Goal: Task Accomplishment & Management: Complete application form

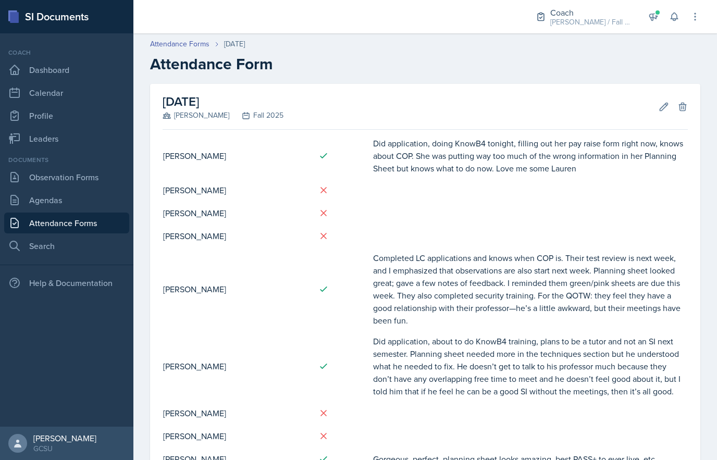
click at [661, 103] on icon at bounding box center [663, 107] width 10 height 10
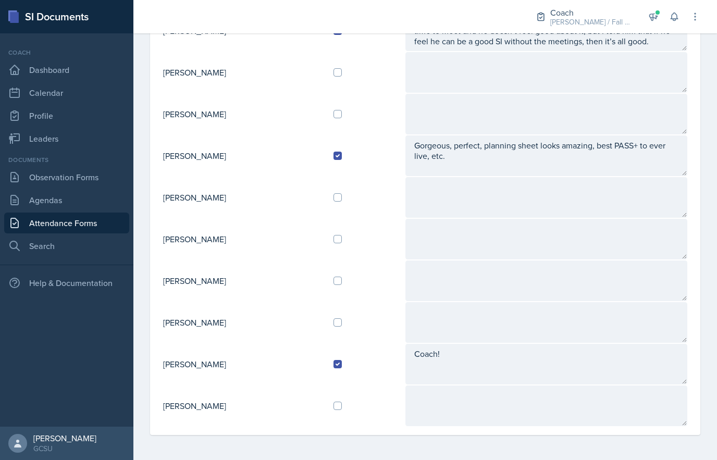
scroll to position [337, 0]
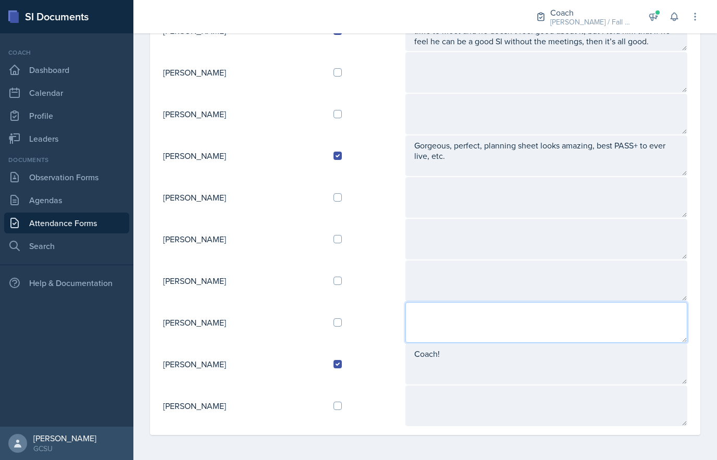
click at [505, 327] on textarea at bounding box center [546, 322] width 282 height 41
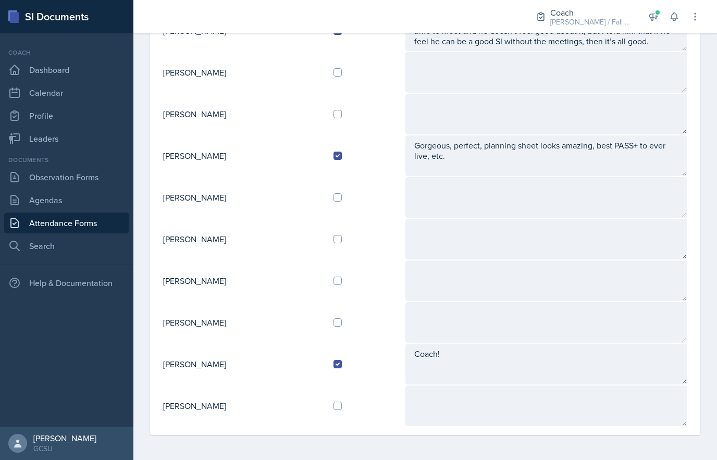
click at [365, 320] on div at bounding box center [364, 322] width 63 height 8
click at [342, 282] on input "checkbox" at bounding box center [337, 281] width 8 height 8
checkbox input "true"
click at [342, 320] on input "checkbox" at bounding box center [337, 322] width 8 height 8
checkbox input "true"
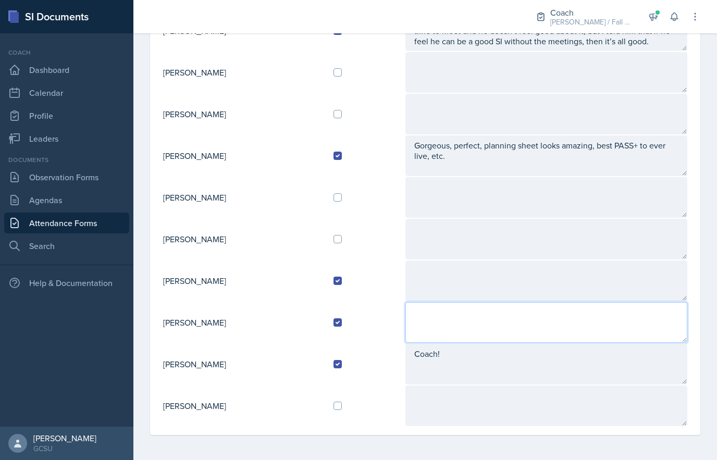
click at [465, 313] on textarea at bounding box center [546, 322] width 282 height 41
type textarea "Things are going smoothly! Planning sheets look great and she’s done everything…"
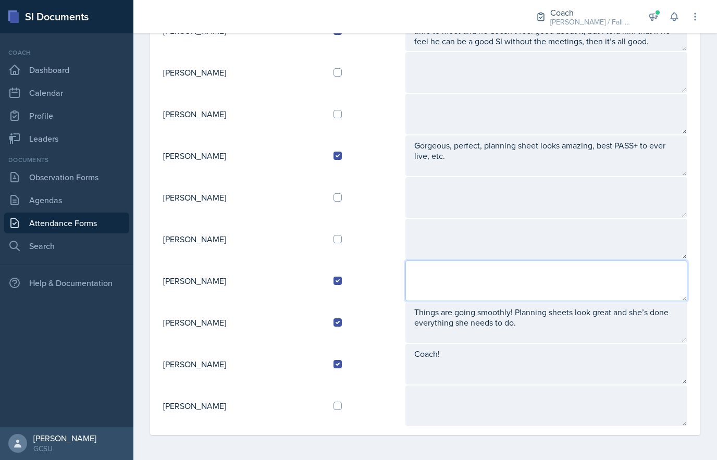
click at [516, 277] on textarea at bounding box center [546, 280] width 282 height 41
click at [523, 265] on textarea "30 students at his last lesson!!!!!!!" at bounding box center [546, 280] width 282 height 41
click at [605, 272] on textarea "30 students at his last session!!!!!!!" at bounding box center [546, 280] width 282 height 41
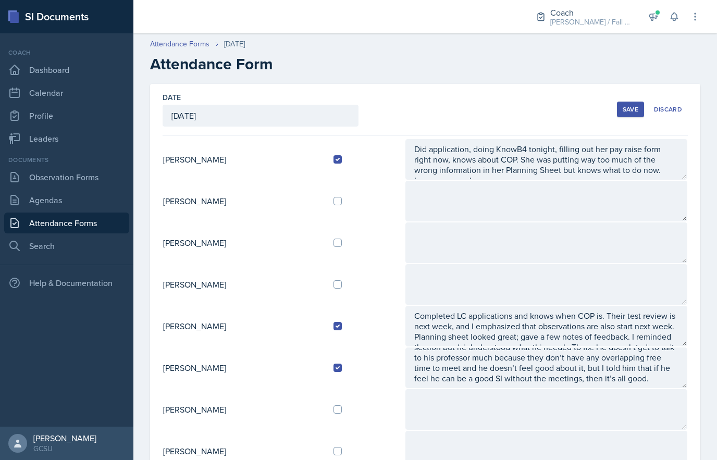
scroll to position [0, 0]
type textarea "30 students at his last session!!!!!!! Planning sheets need a little more detai…"
click at [629, 108] on div "Save" at bounding box center [631, 109] width 16 height 8
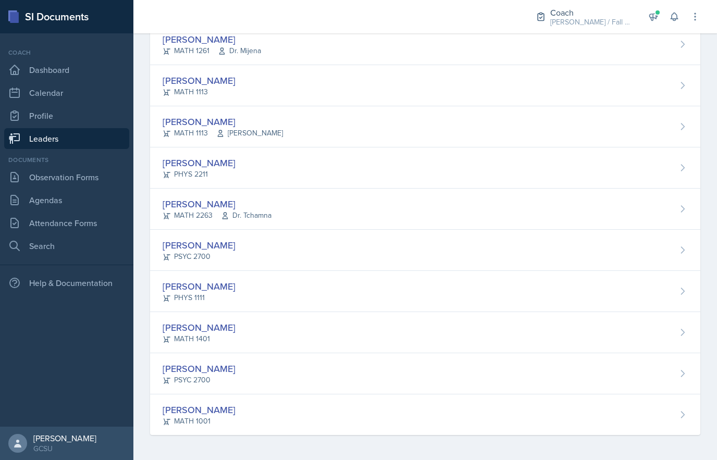
scroll to position [317, 0]
click at [602, 322] on div "Jennings Turk MATH 1401" at bounding box center [425, 332] width 550 height 41
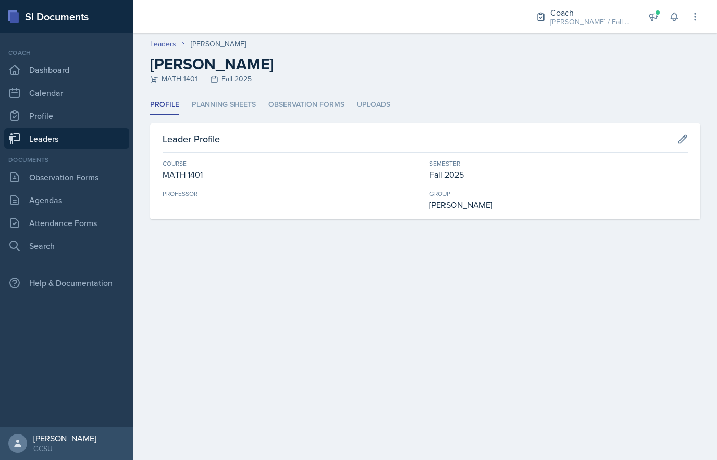
click at [244, 106] on li "Planning Sheets" at bounding box center [224, 105] width 64 height 20
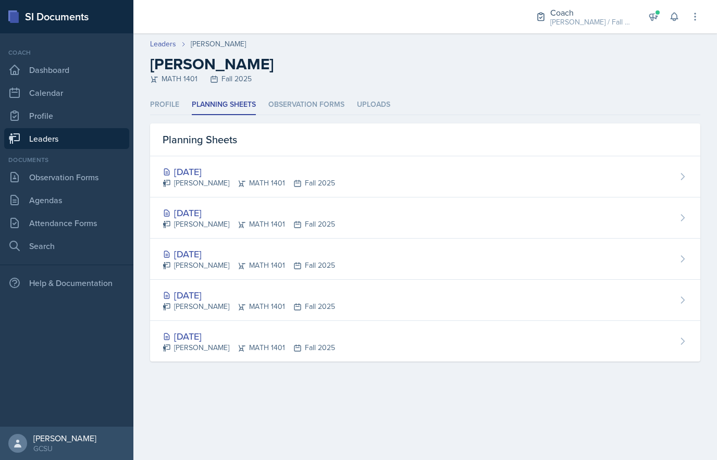
click at [225, 169] on div "Sep 9th, 2025" at bounding box center [249, 172] width 172 height 14
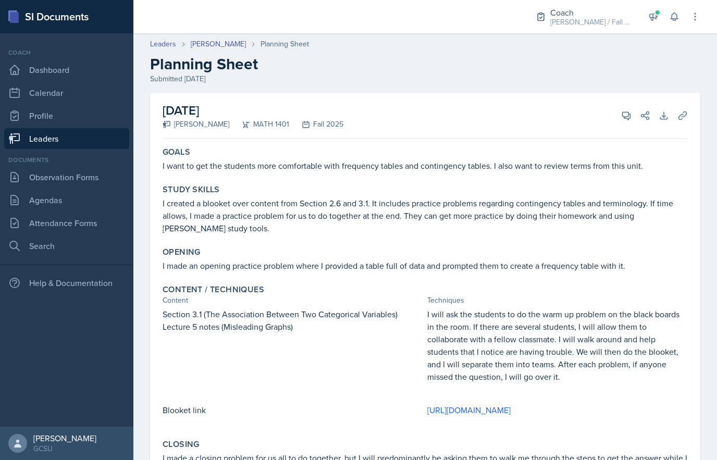
click at [221, 39] on link "[PERSON_NAME]" at bounding box center [218, 44] width 55 height 11
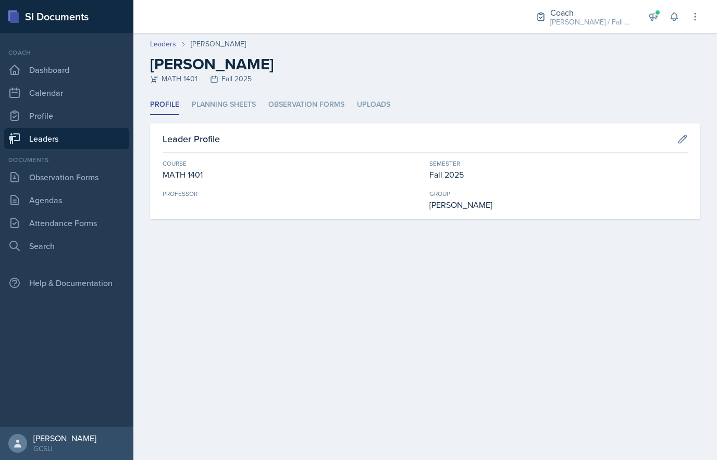
click at [86, 229] on link "Attendance Forms" at bounding box center [66, 223] width 125 height 21
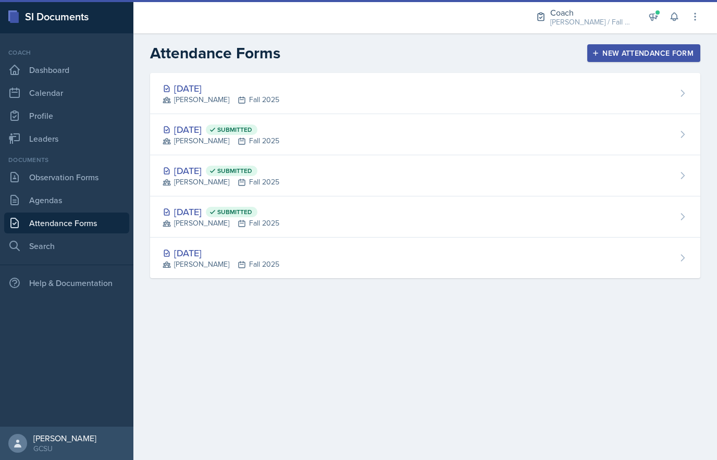
click at [339, 93] on div "Sep 8th, 2025 MAPP Fall 2025" at bounding box center [425, 93] width 550 height 41
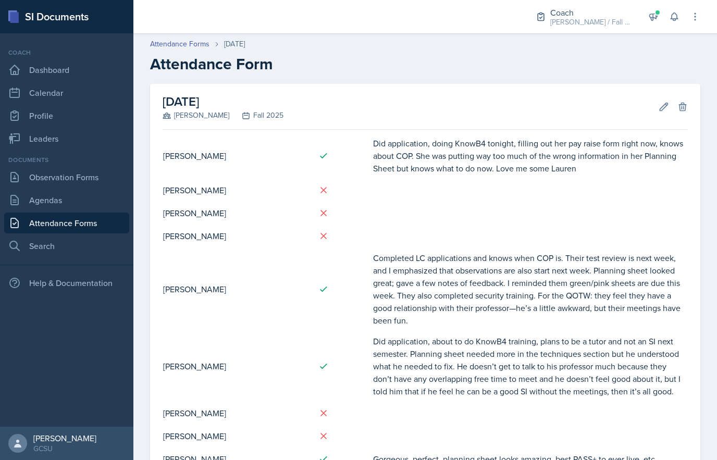
click at [52, 142] on link "Leaders" at bounding box center [66, 138] width 125 height 21
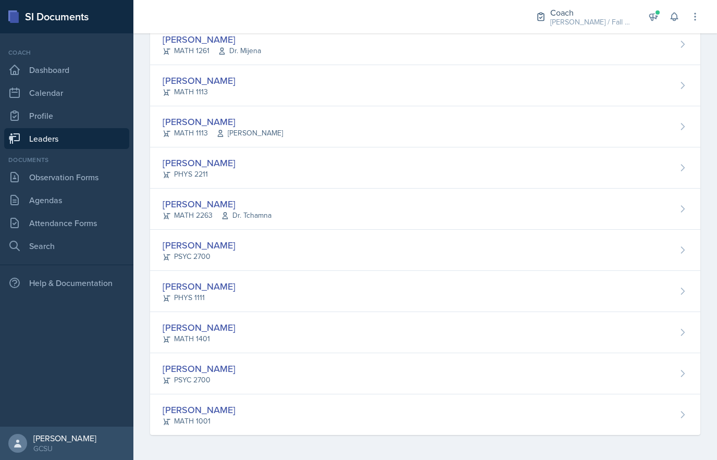
scroll to position [317, 0]
click at [292, 288] on div "Nickolas Stephens PHYS 1111" at bounding box center [425, 291] width 550 height 41
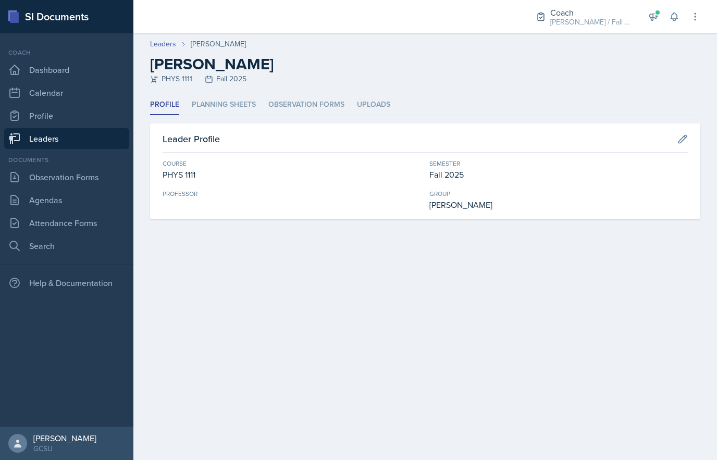
click at [222, 98] on li "Planning Sheets" at bounding box center [224, 105] width 64 height 20
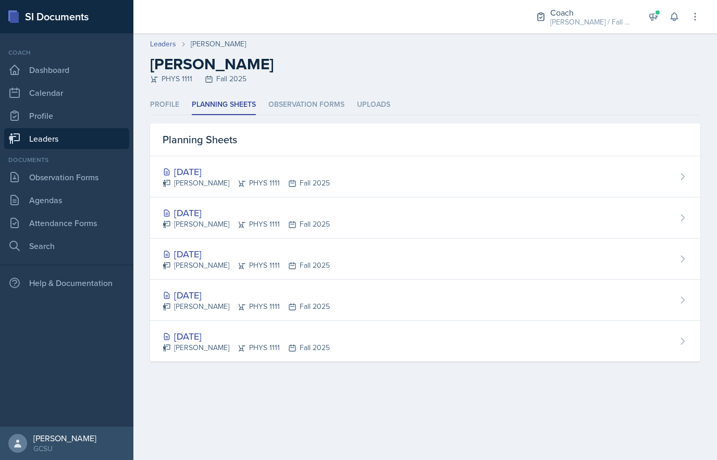
click at [404, 182] on div "Sep 4th, 2025 Nickolas Stephens PHYS 1111 Fall 2025" at bounding box center [425, 176] width 550 height 41
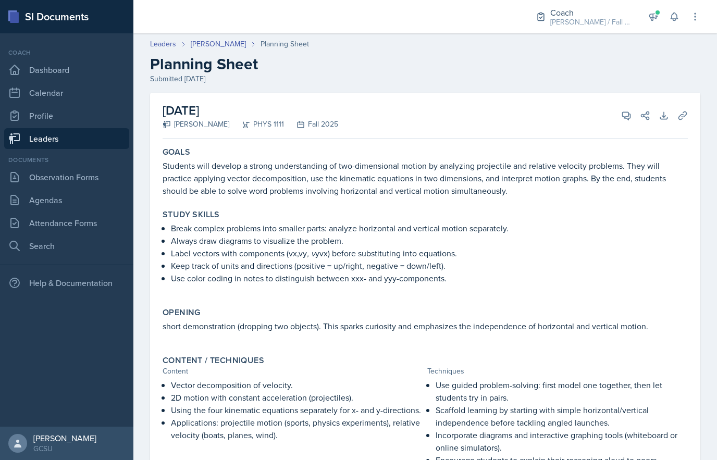
click at [229, 43] on link "[PERSON_NAME]" at bounding box center [218, 44] width 55 height 11
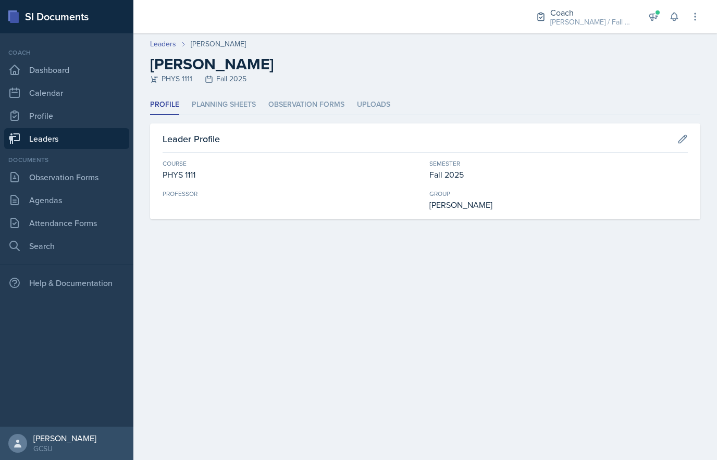
click at [239, 105] on li "Planning Sheets" at bounding box center [224, 105] width 64 height 20
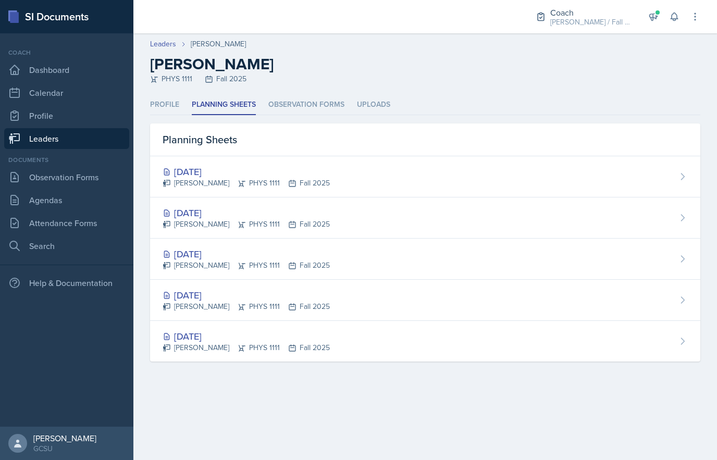
click at [35, 73] on link "Dashboard" at bounding box center [66, 69] width 125 height 21
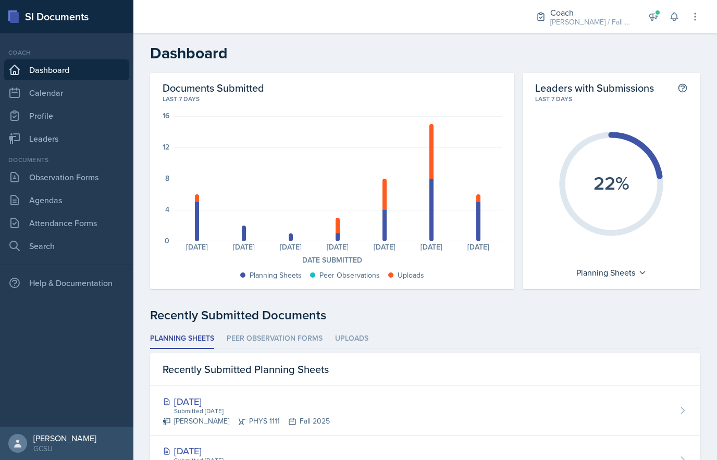
click at [43, 137] on link "Leaders" at bounding box center [66, 138] width 125 height 21
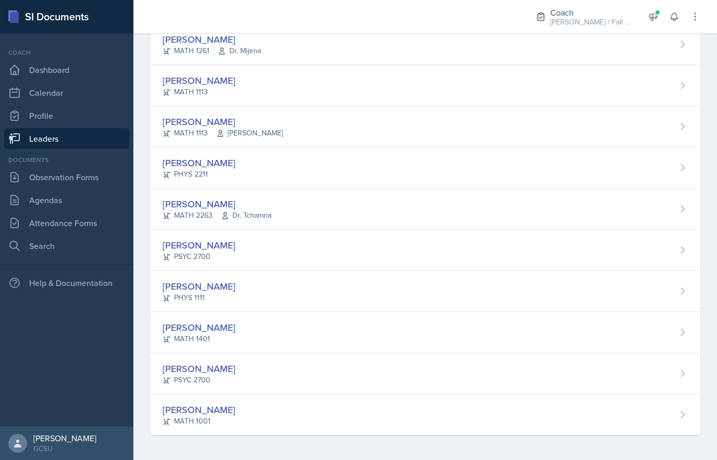
scroll to position [317, 0]
click at [261, 288] on div "Nickolas Stephens PHYS 1111" at bounding box center [425, 291] width 550 height 41
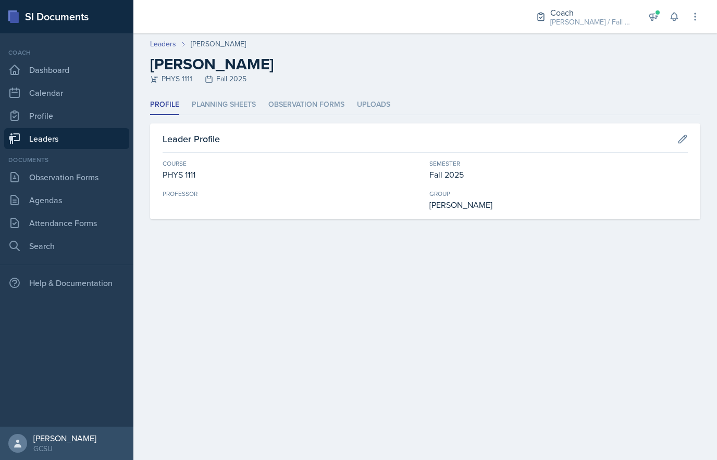
click at [207, 110] on li "Planning Sheets" at bounding box center [224, 105] width 64 height 20
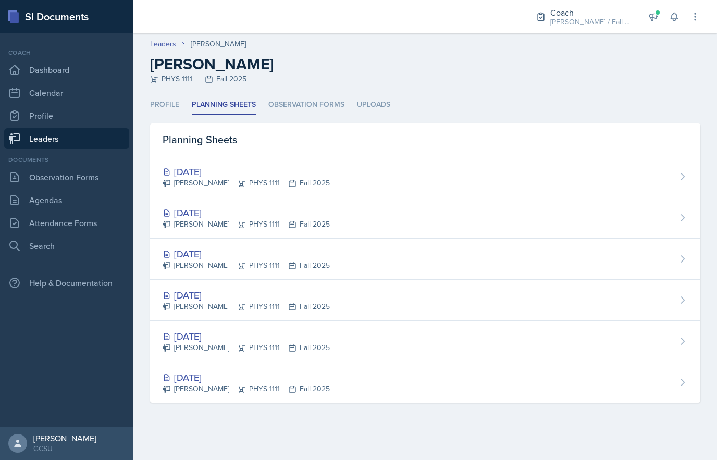
click at [197, 181] on div "Nickolas Stephens PHYS 1111 Fall 2025" at bounding box center [246, 183] width 167 height 11
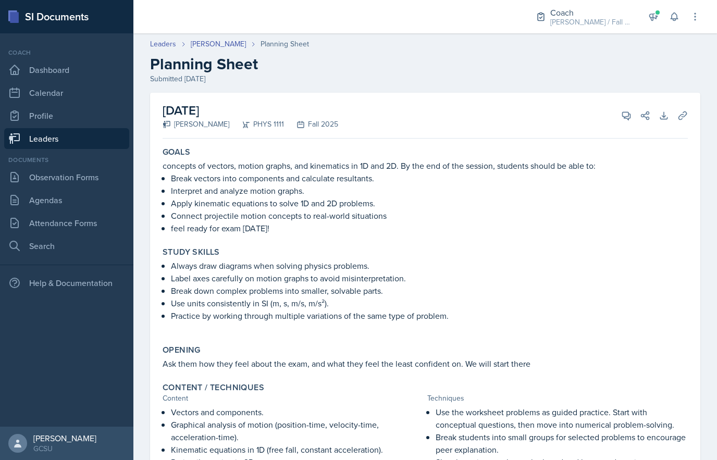
click at [685, 113] on icon at bounding box center [682, 115] width 10 height 10
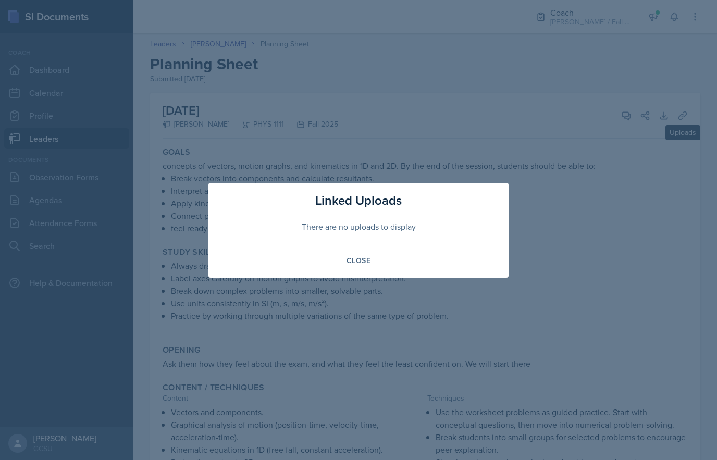
click at [353, 265] on div "Close" at bounding box center [358, 260] width 24 height 8
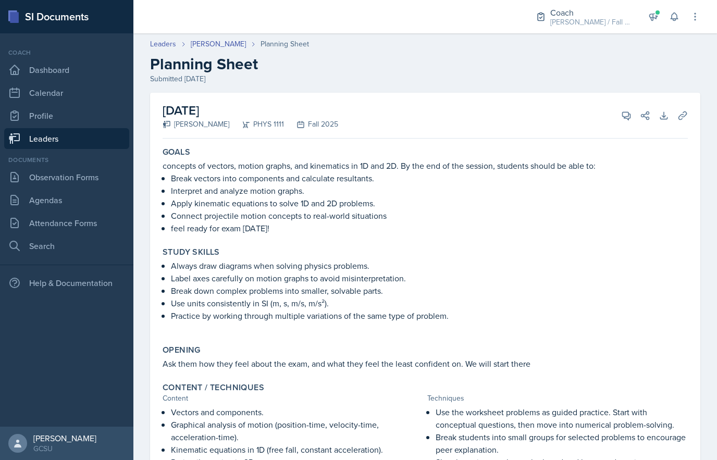
click at [602, 388] on div "Content / Techniques" at bounding box center [425, 387] width 525 height 10
